Goal: Browse casually: Explore the website without a specific task or goal

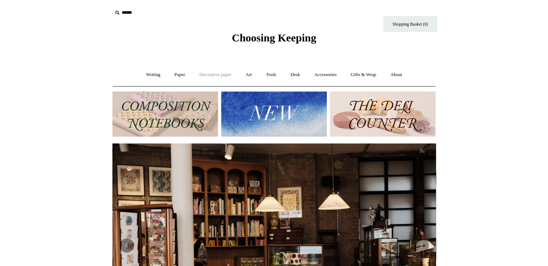
click at [227, 75] on link "Decorative paper +" at bounding box center [215, 74] width 45 height 19
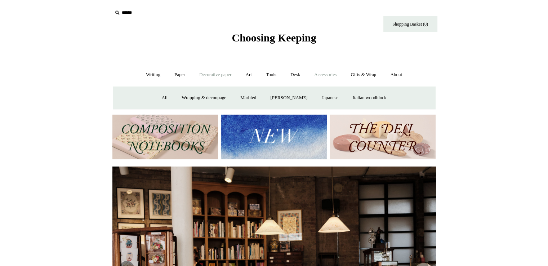
click at [329, 75] on link "Accessories +" at bounding box center [325, 74] width 35 height 19
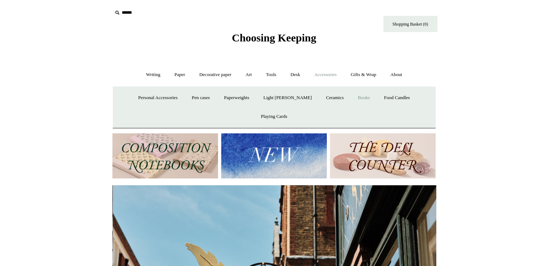
scroll to position [0, 324]
click at [366, 72] on link "Gifts & Wrap +" at bounding box center [363, 74] width 39 height 19
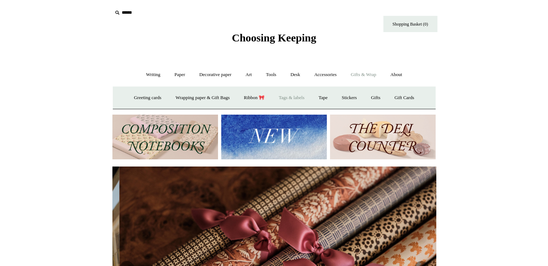
scroll to position [0, 647]
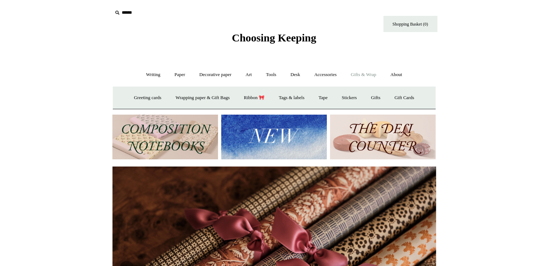
click at [122, 13] on input "text" at bounding box center [156, 12] width 89 height 13
type input "********"
click at [191, 6] on input "*" at bounding box center [194, 12] width 7 height 13
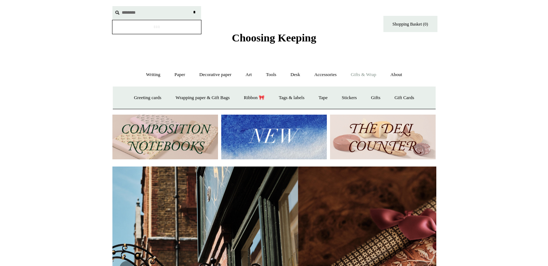
scroll to position [0, 238]
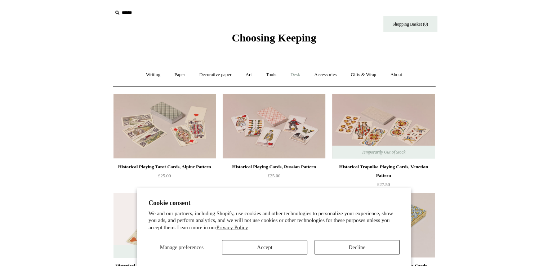
click at [297, 75] on link "Desk +" at bounding box center [295, 74] width 23 height 19
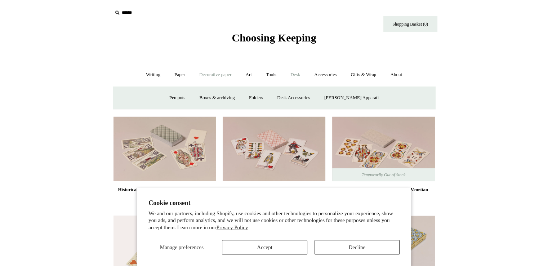
click at [209, 75] on link "Decorative paper +" at bounding box center [215, 74] width 45 height 19
click at [253, 75] on link "Art +" at bounding box center [248, 74] width 19 height 19
click at [361, 73] on link "Gifts & Wrap +" at bounding box center [363, 74] width 39 height 19
click at [159, 75] on link "Writing +" at bounding box center [152, 74] width 27 height 19
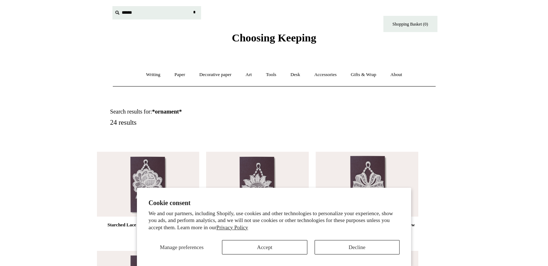
click at [126, 15] on input "text" at bounding box center [156, 12] width 89 height 13
type input "*********"
click at [191, 6] on input "*" at bounding box center [194, 12] width 7 height 13
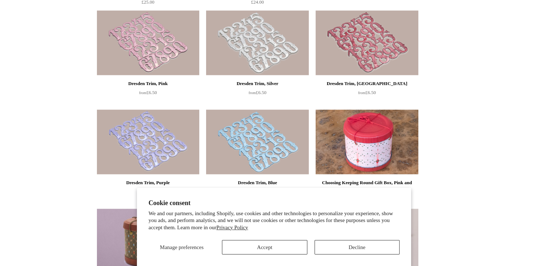
scroll to position [829, 0]
